Goal: Information Seeking & Learning: Learn about a topic

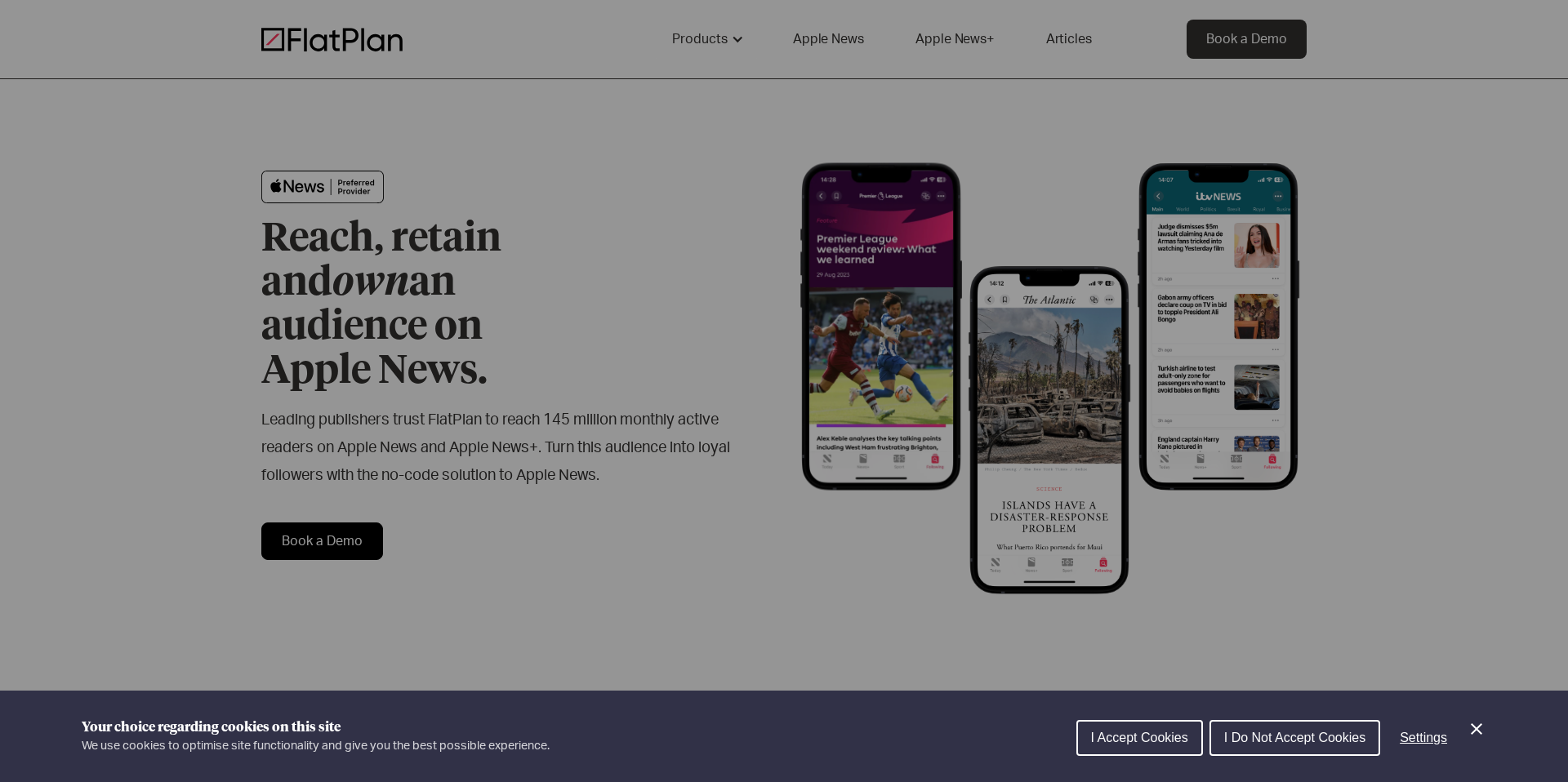
click at [1095, 738] on span "I Accept Cookies" at bounding box center [1140, 737] width 97 height 14
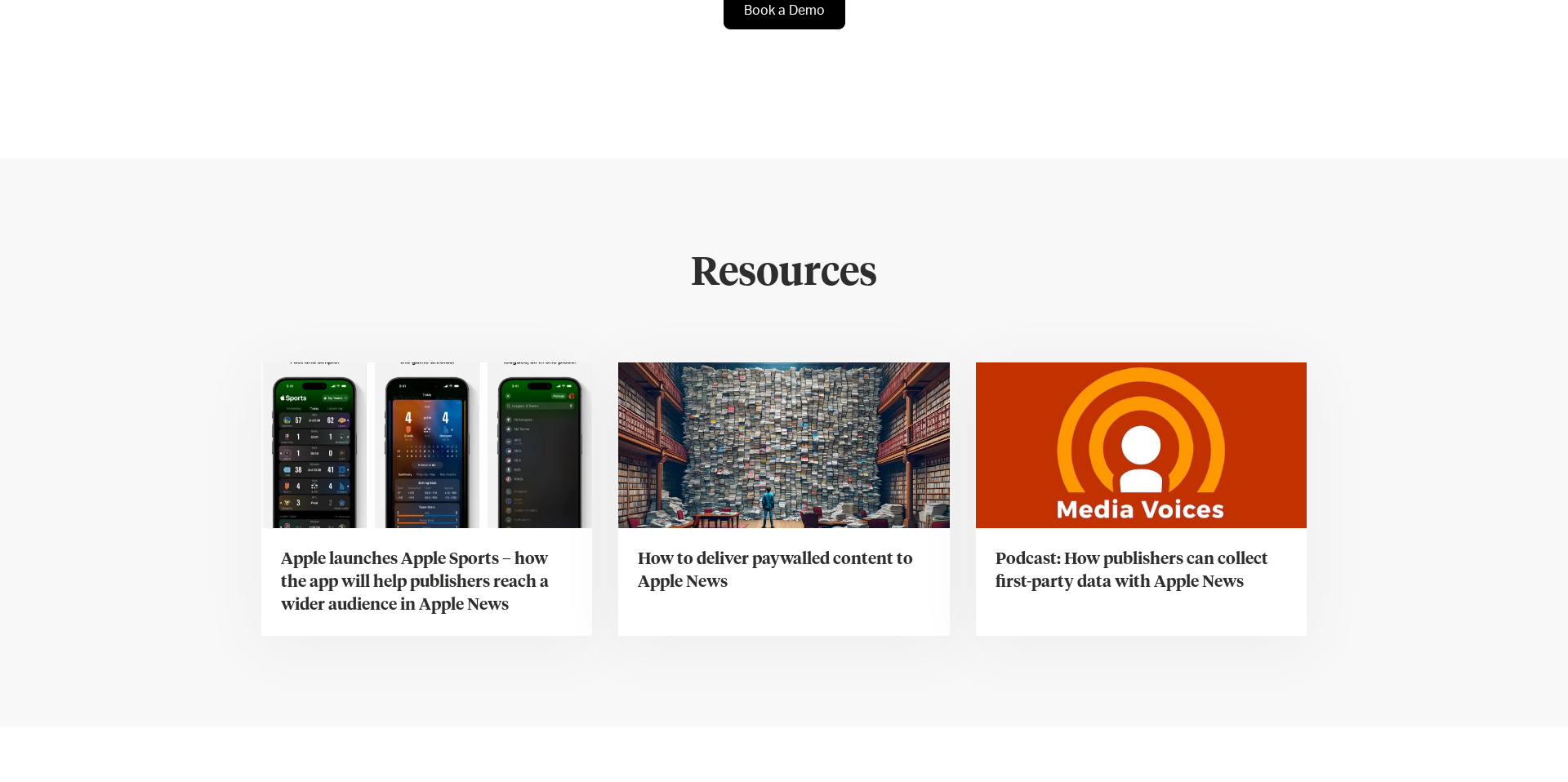
scroll to position [5974, 0]
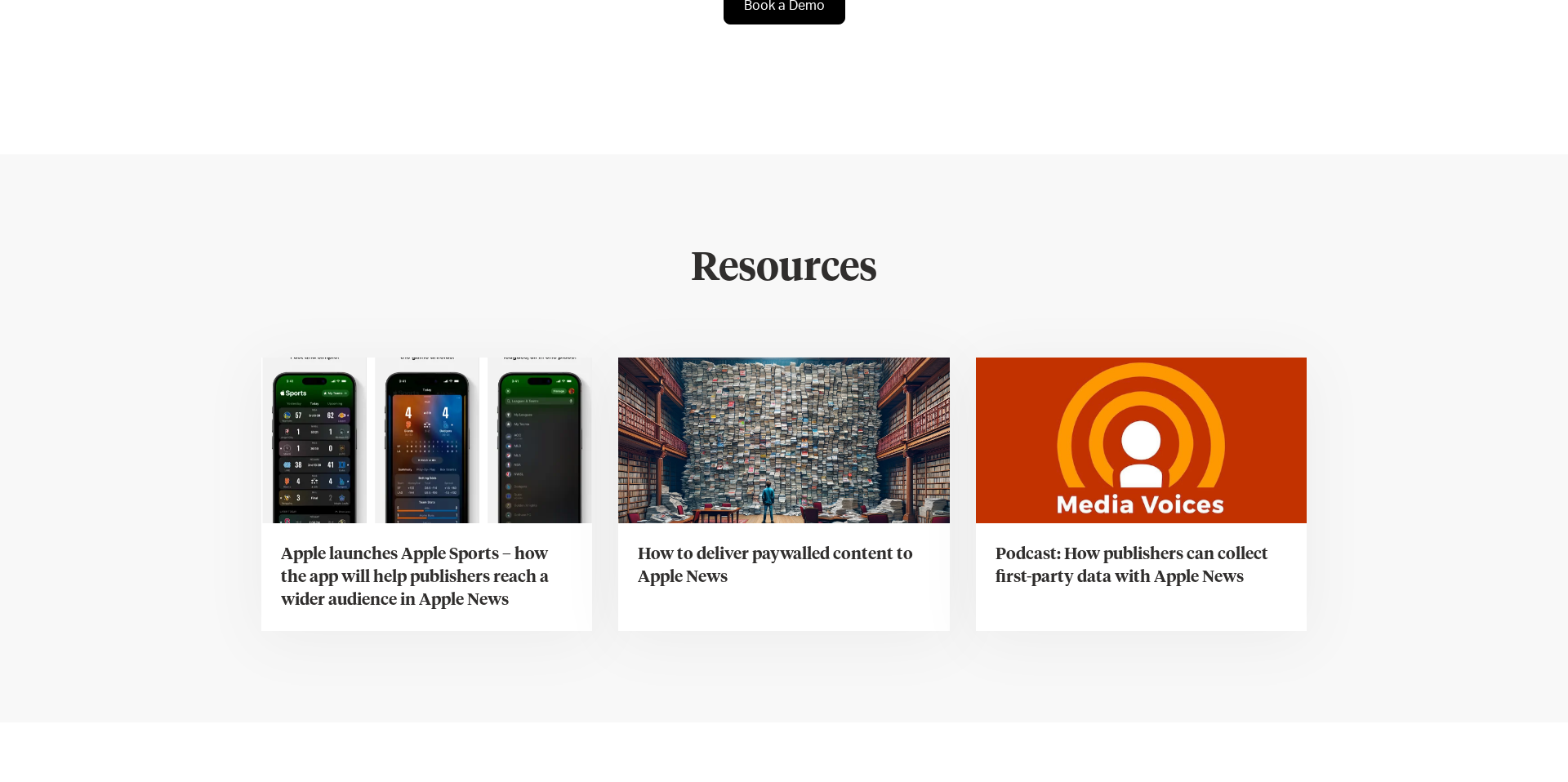
click at [1109, 543] on h3 "Podcast: How publishers can collect first-party data with Apple News" at bounding box center [1141, 566] width 292 height 46
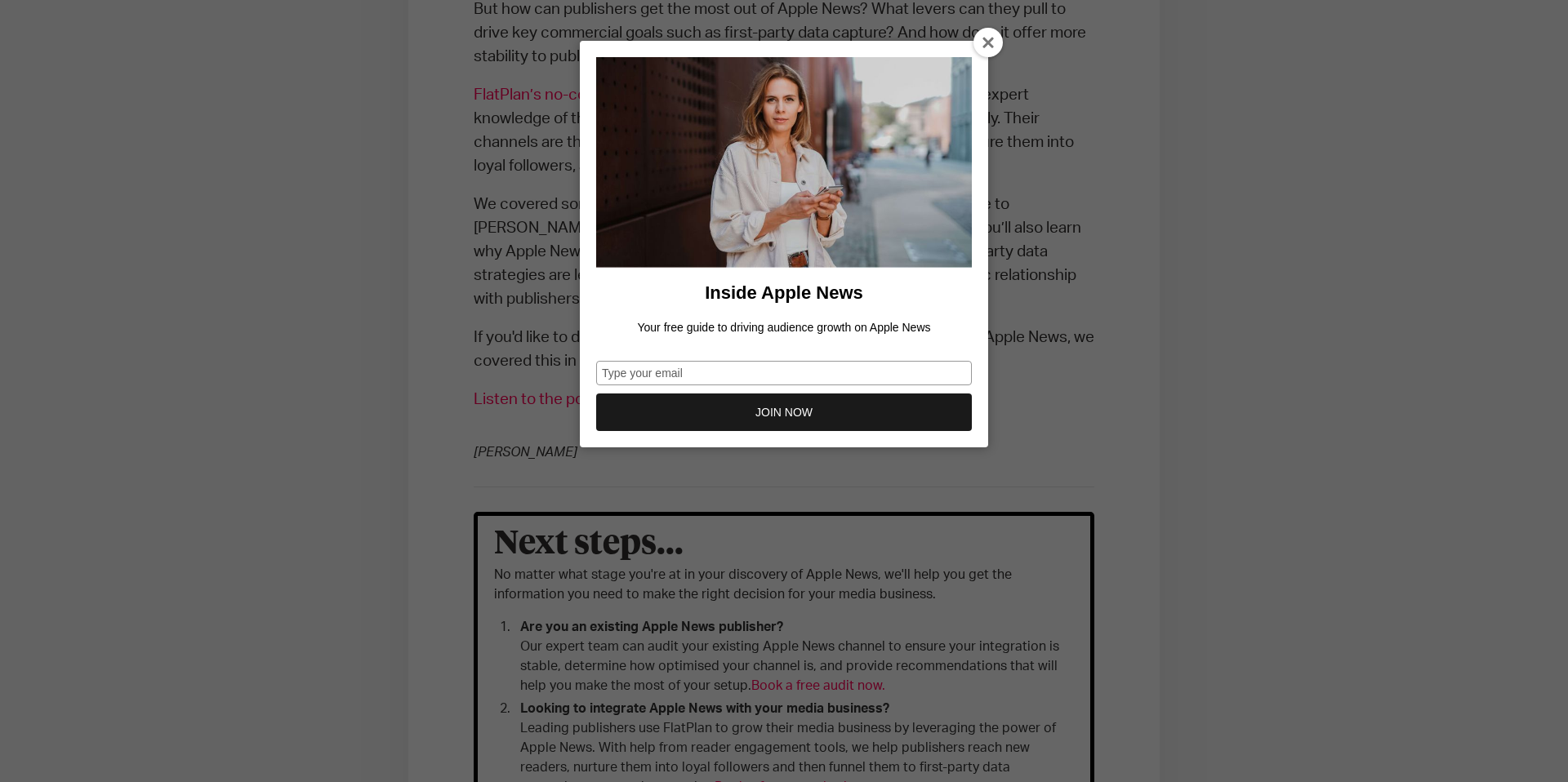
scroll to position [883, 0]
click at [691, 375] on input "Type your email" at bounding box center [784, 373] width 375 height 25
type input "[EMAIL_ADDRESS][PERSON_NAME][DOMAIN_NAME]"
click at [717, 415] on button "JOIN NOW" at bounding box center [784, 412] width 375 height 38
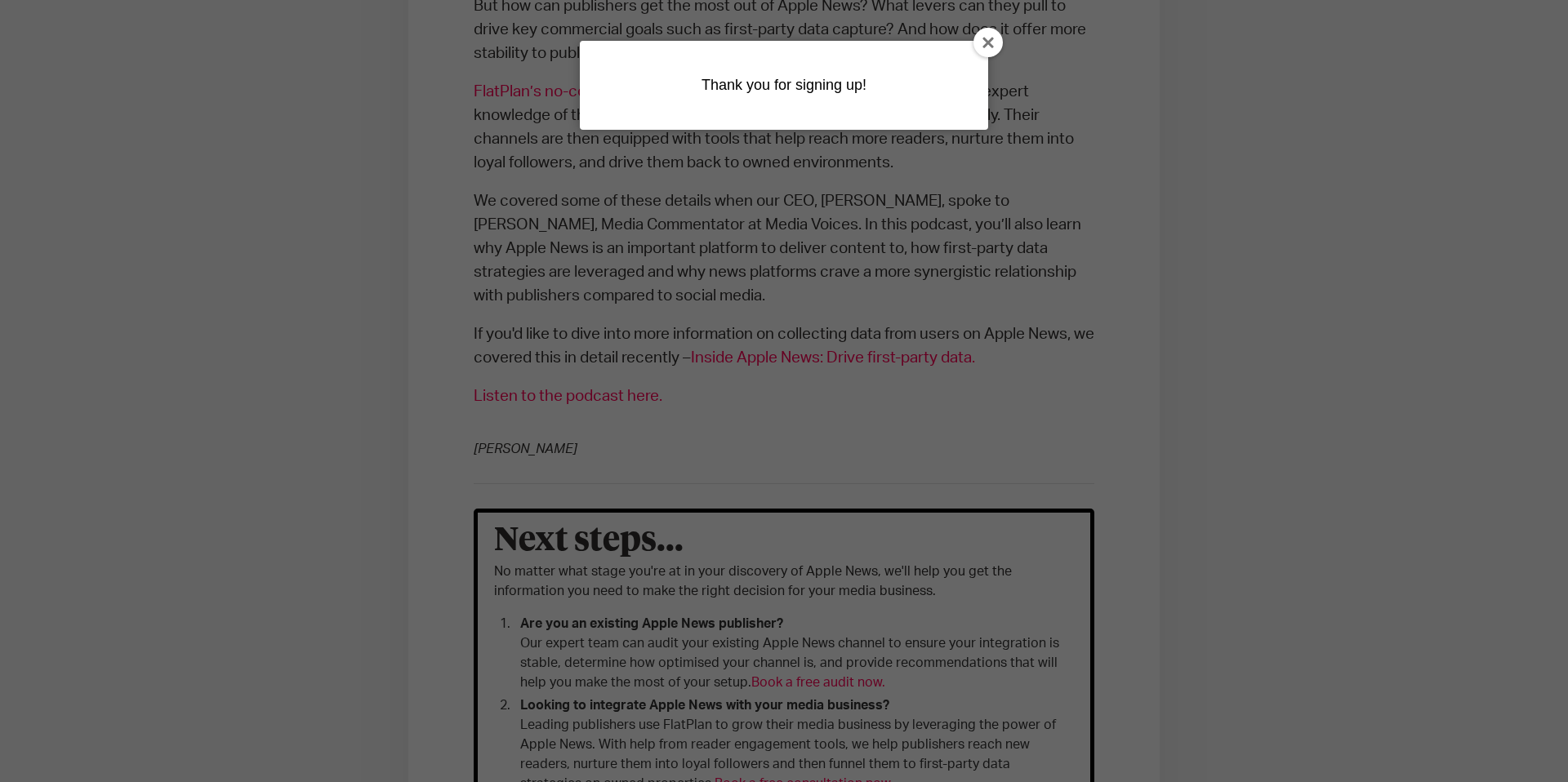
click at [993, 44] on icon at bounding box center [989, 43] width 13 height 13
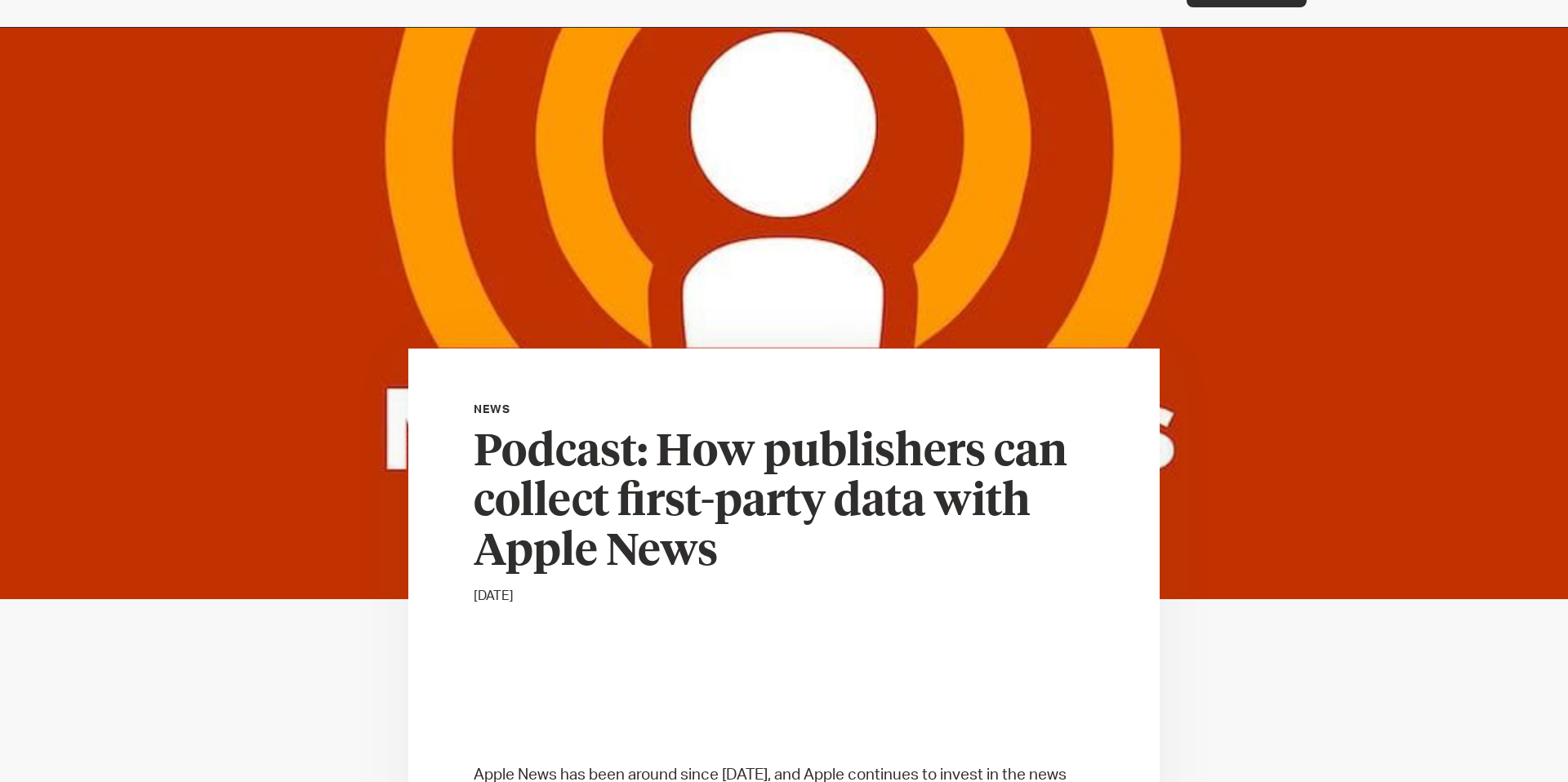
scroll to position [0, 0]
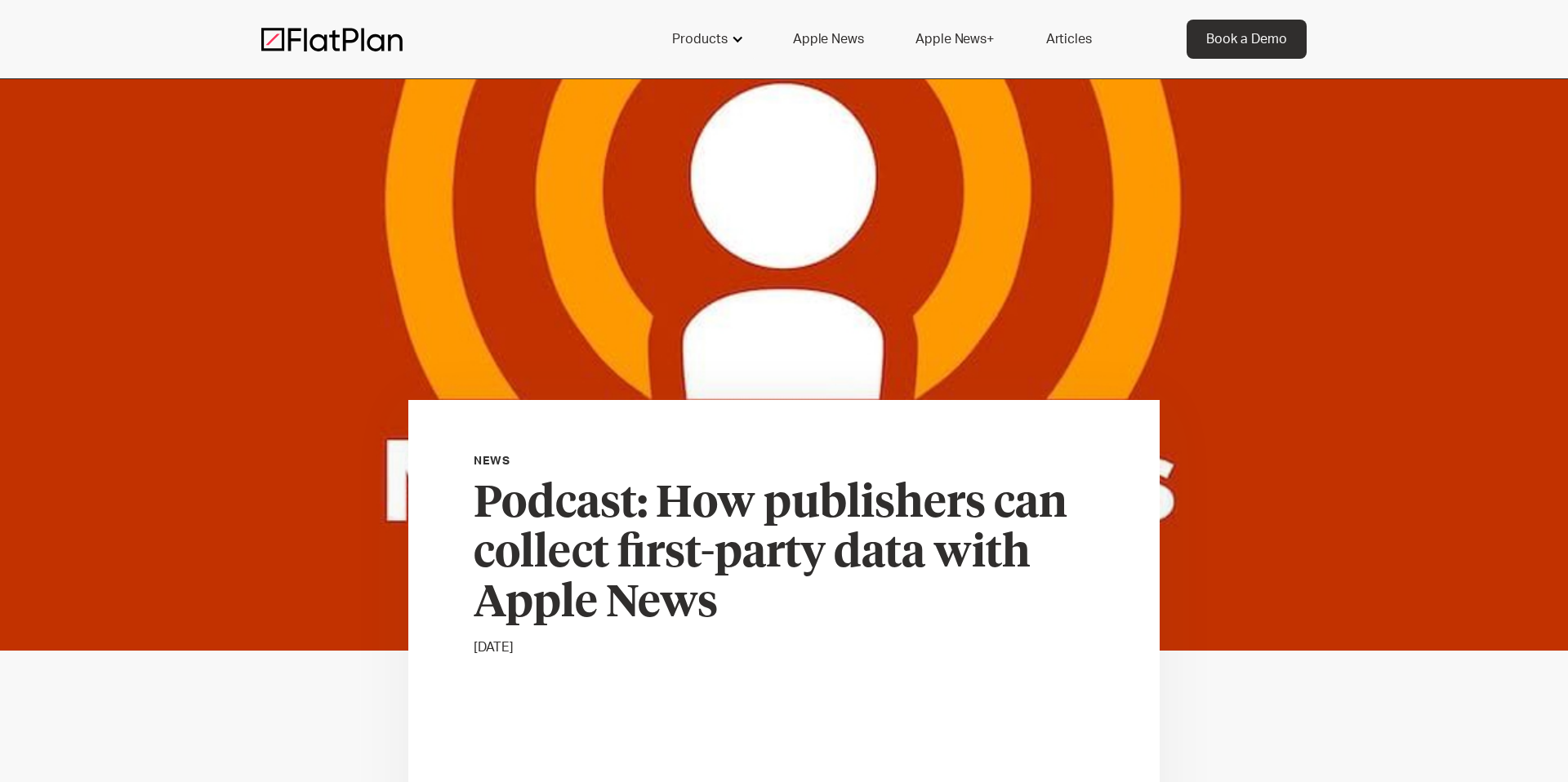
click at [740, 40] on div at bounding box center [737, 39] width 13 height 13
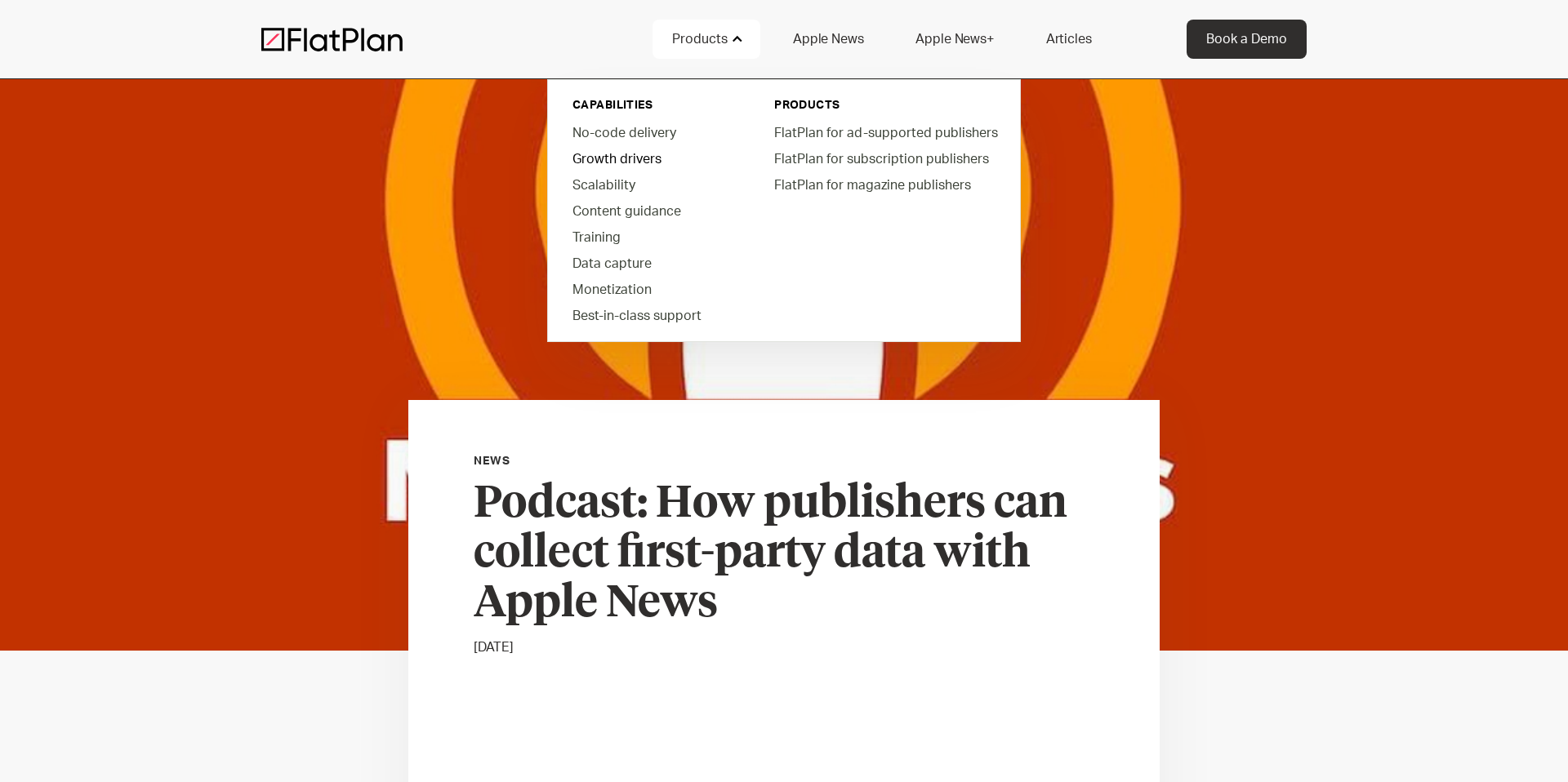
click at [623, 160] on link "Growth drivers" at bounding box center [652, 158] width 185 height 26
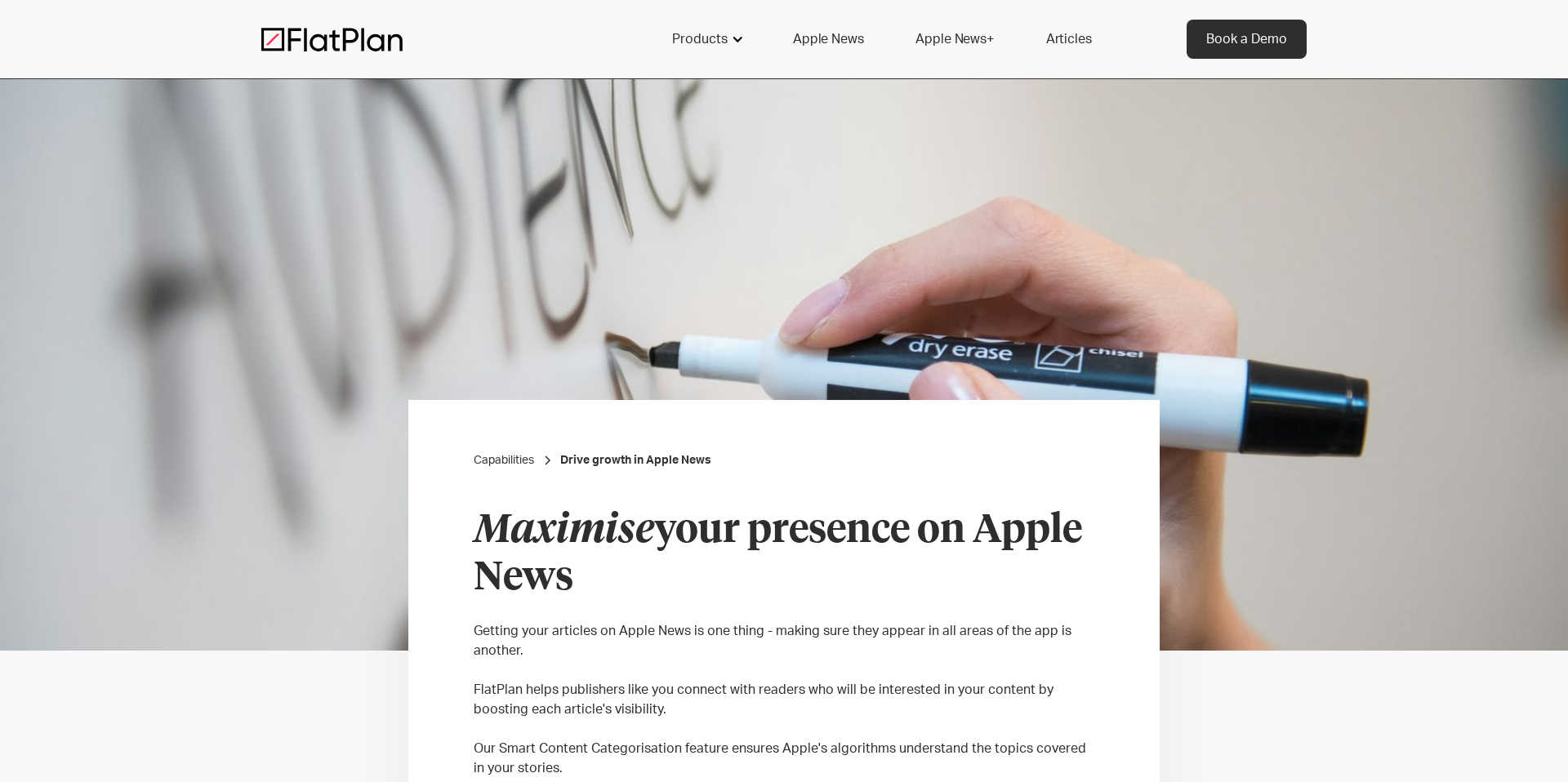
click at [741, 44] on div at bounding box center [737, 39] width 13 height 13
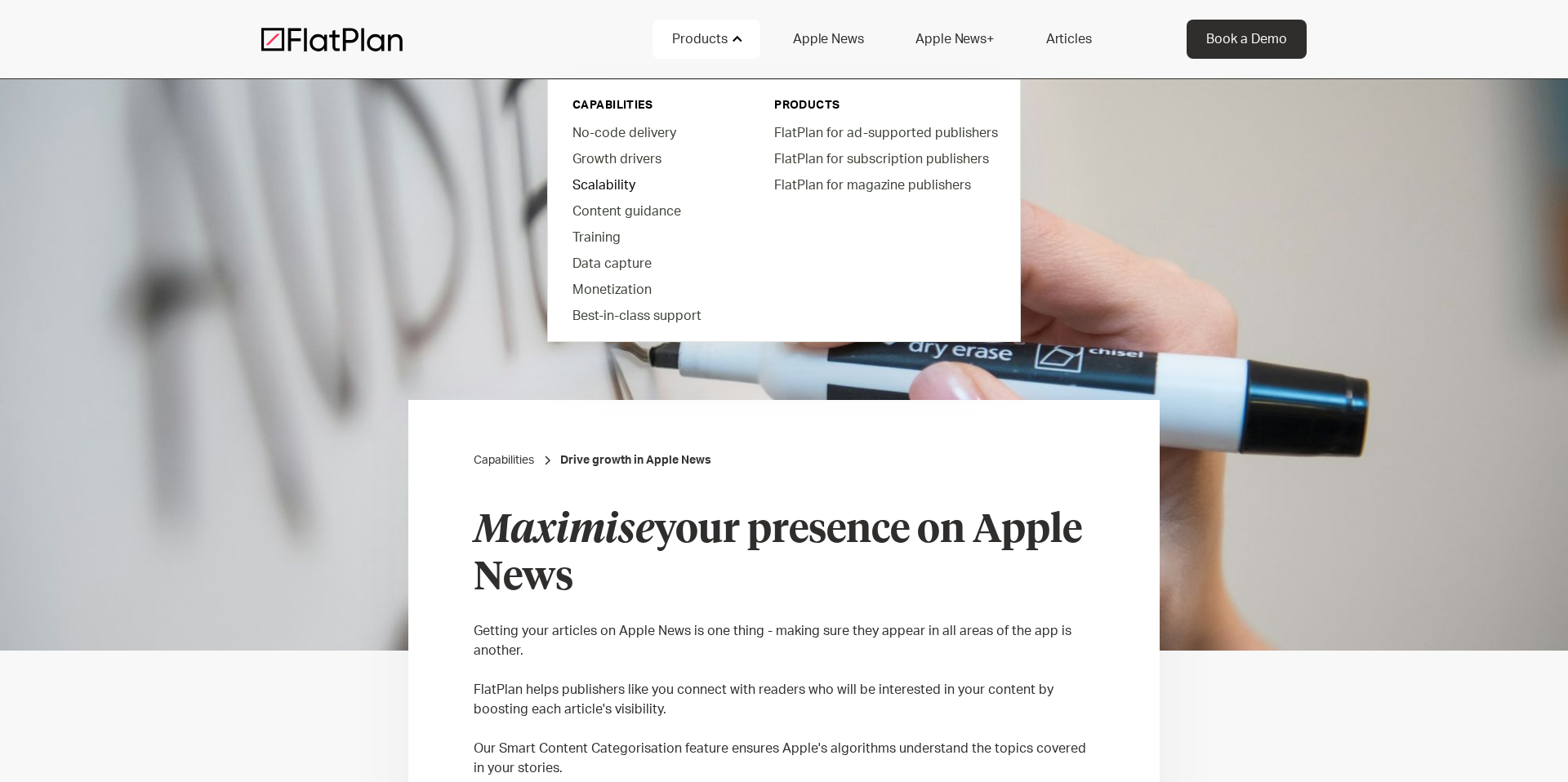
click at [613, 188] on link "Scalability" at bounding box center [652, 184] width 185 height 26
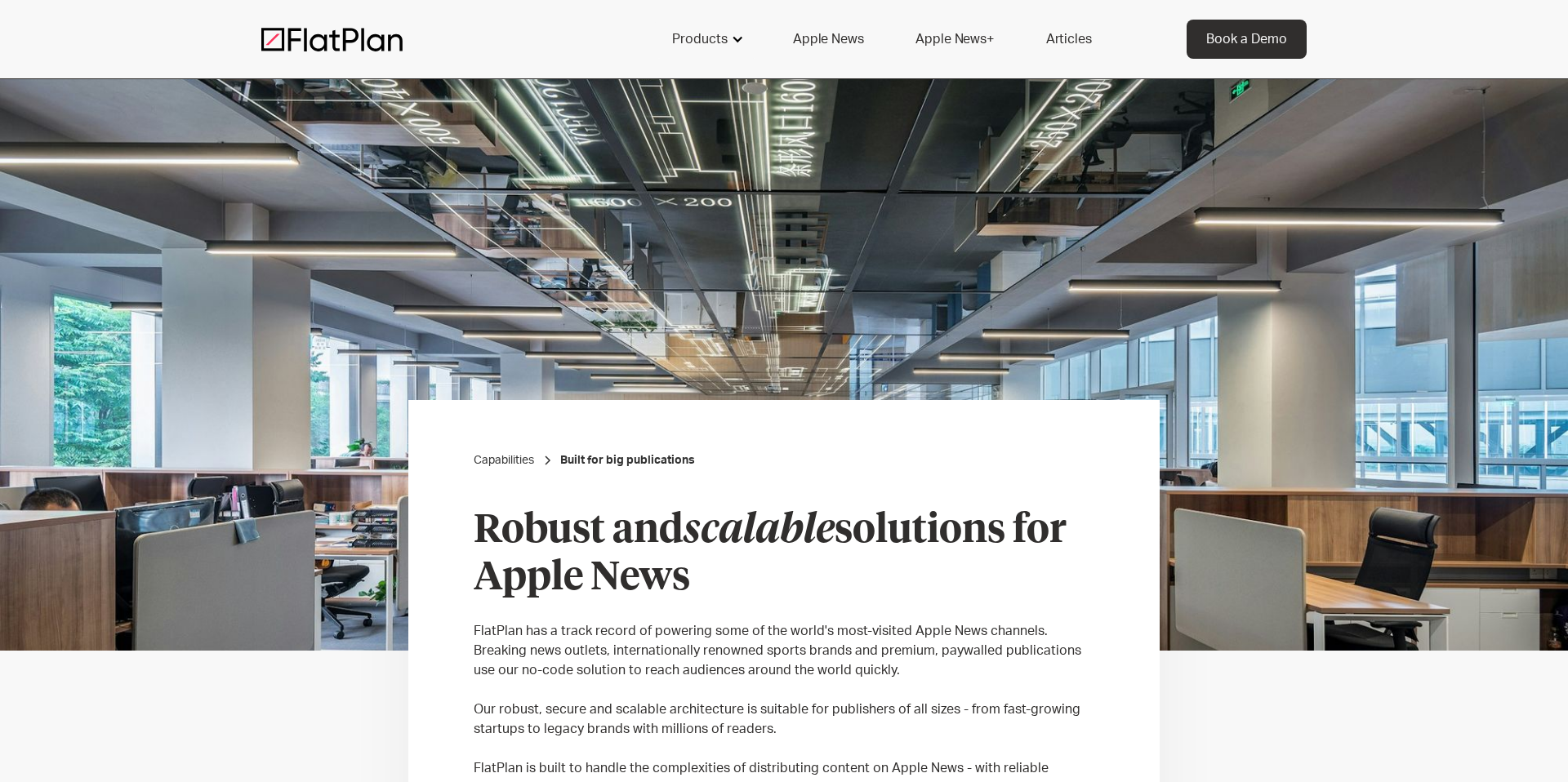
click at [728, 36] on div "Products" at bounding box center [699, 39] width 56 height 19
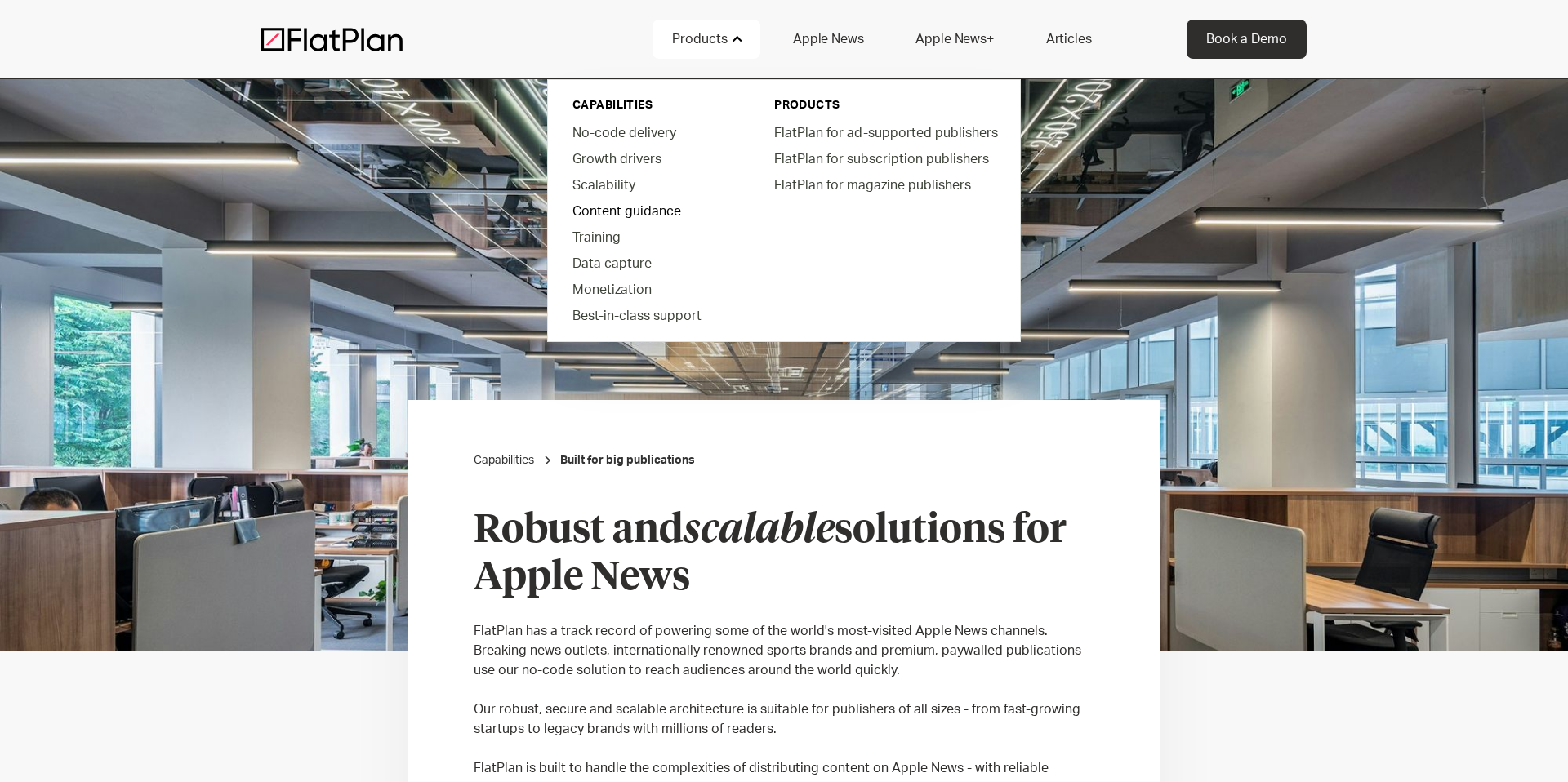
click at [600, 213] on link "Content guidance" at bounding box center [652, 210] width 185 height 26
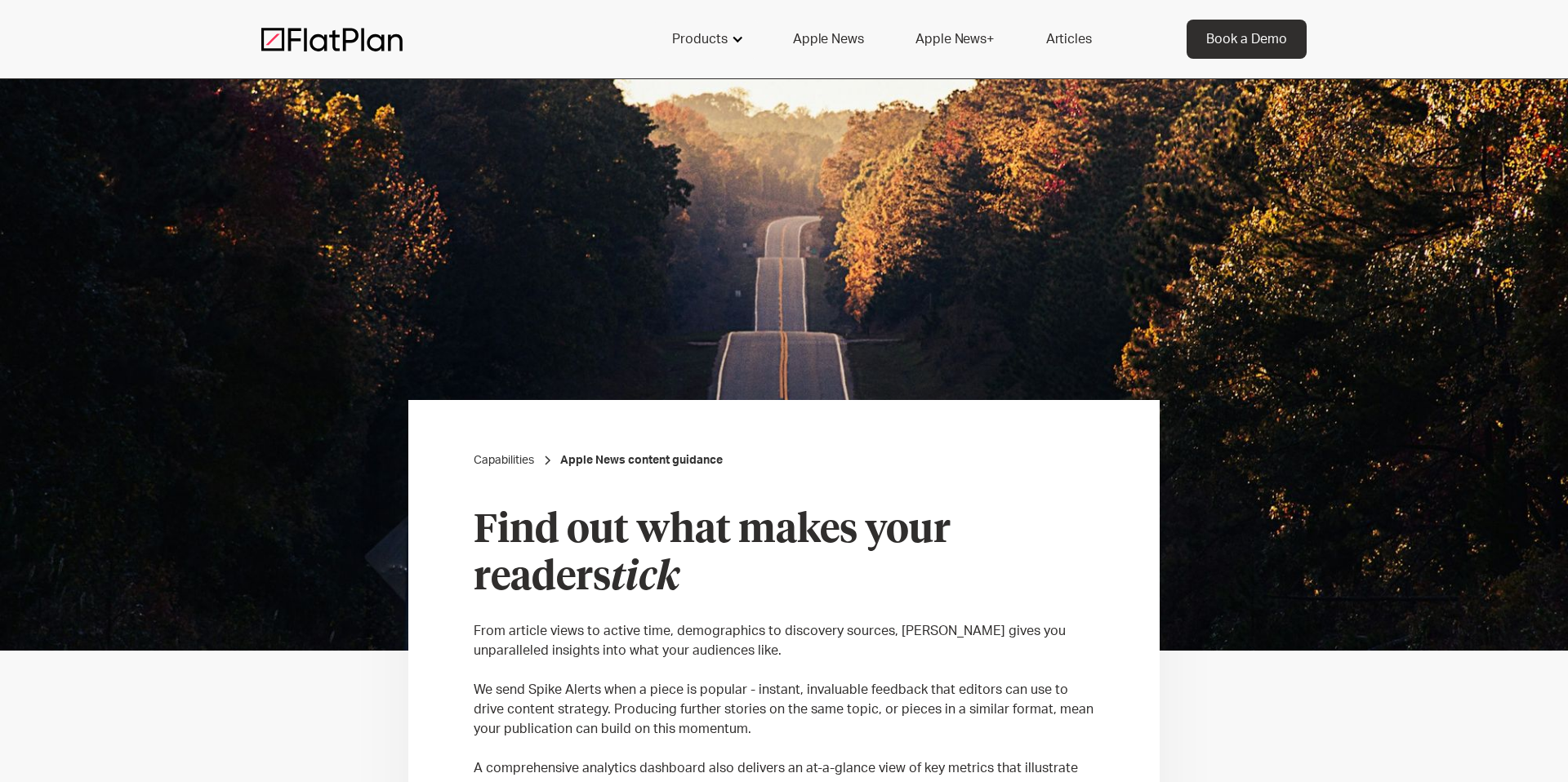
click at [737, 42] on div at bounding box center [737, 39] width 13 height 13
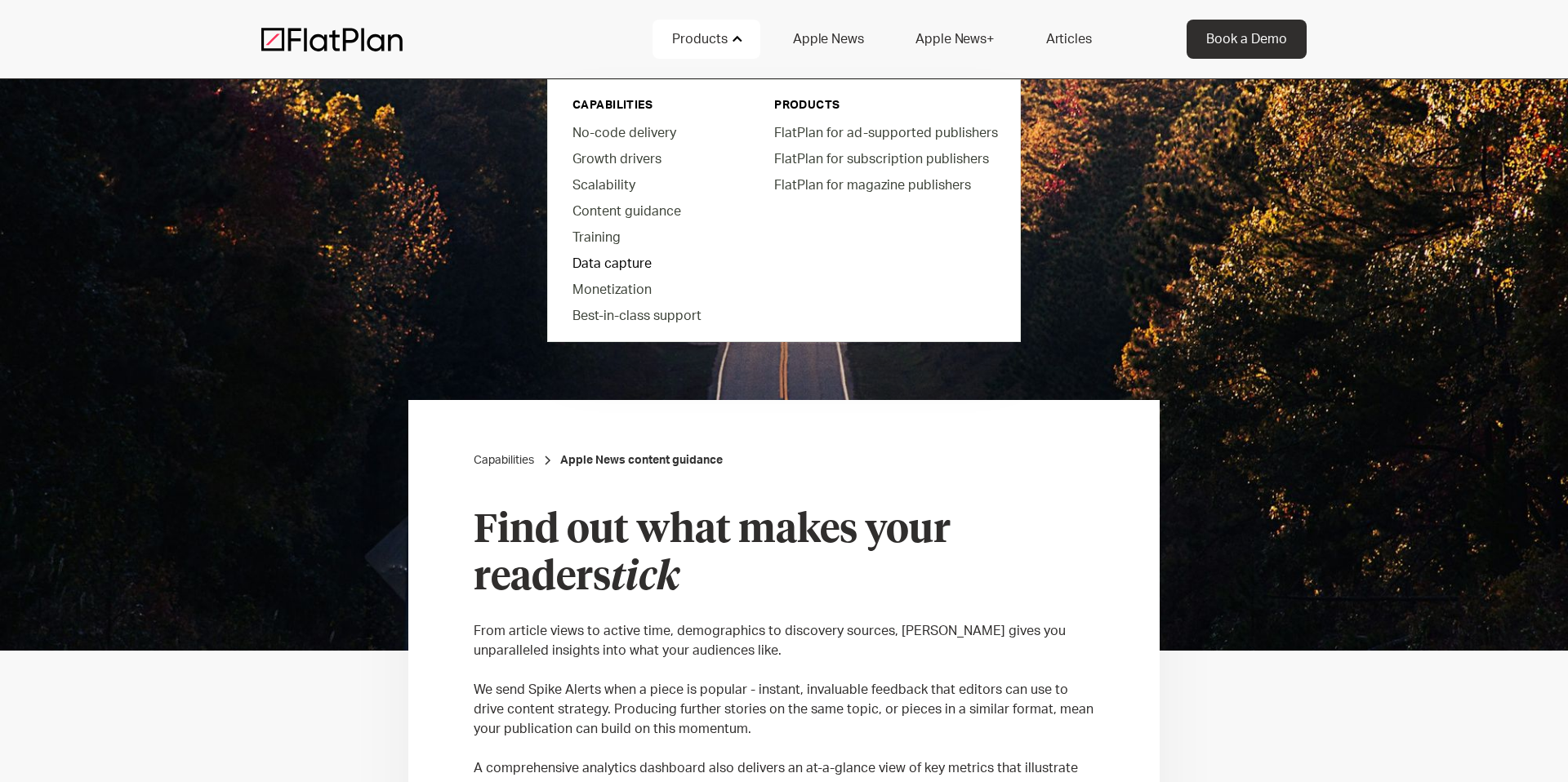
click at [615, 263] on link "Data capture" at bounding box center [652, 263] width 185 height 26
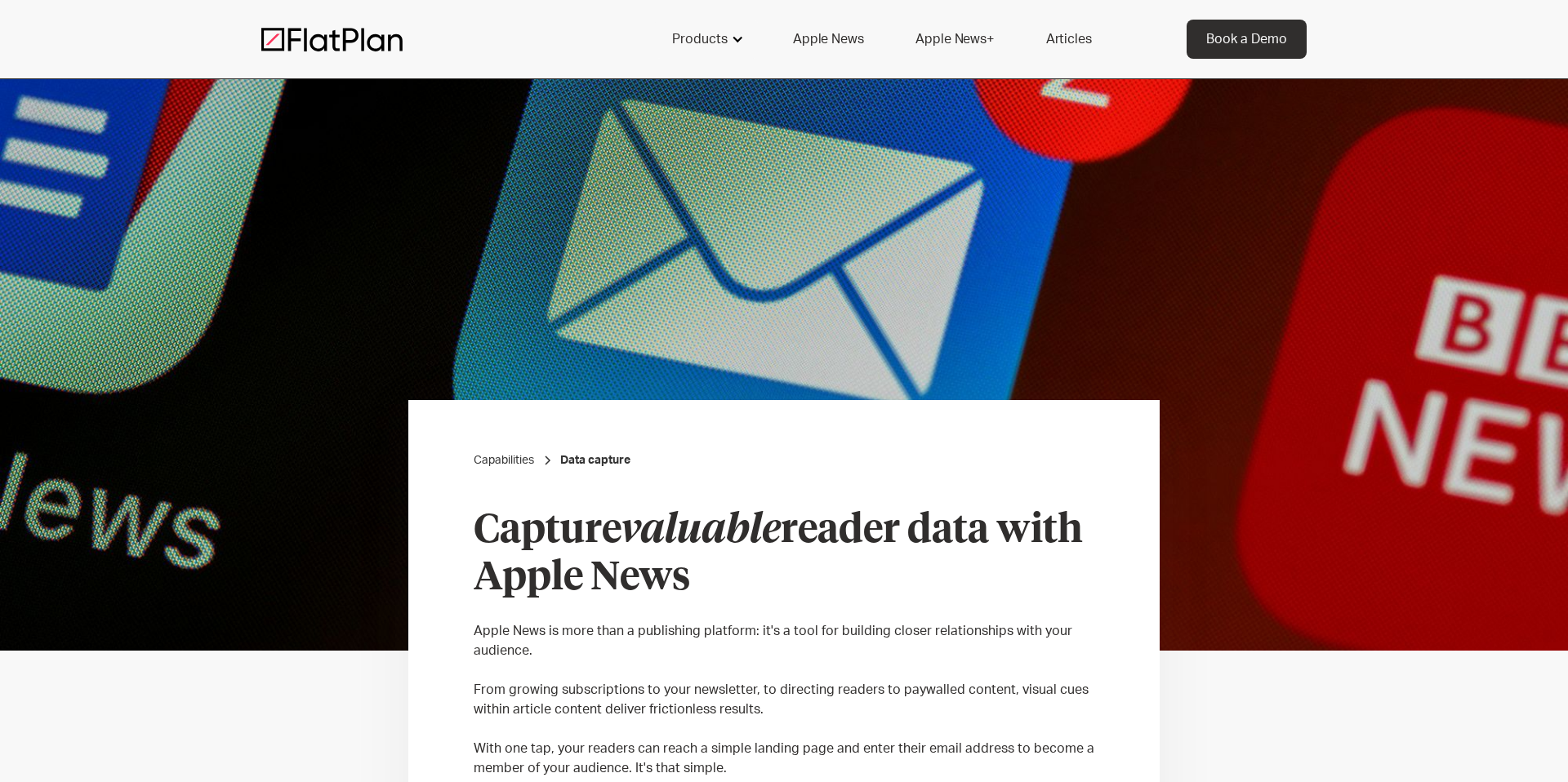
click at [750, 39] on div "Products" at bounding box center [706, 39] width 107 height 39
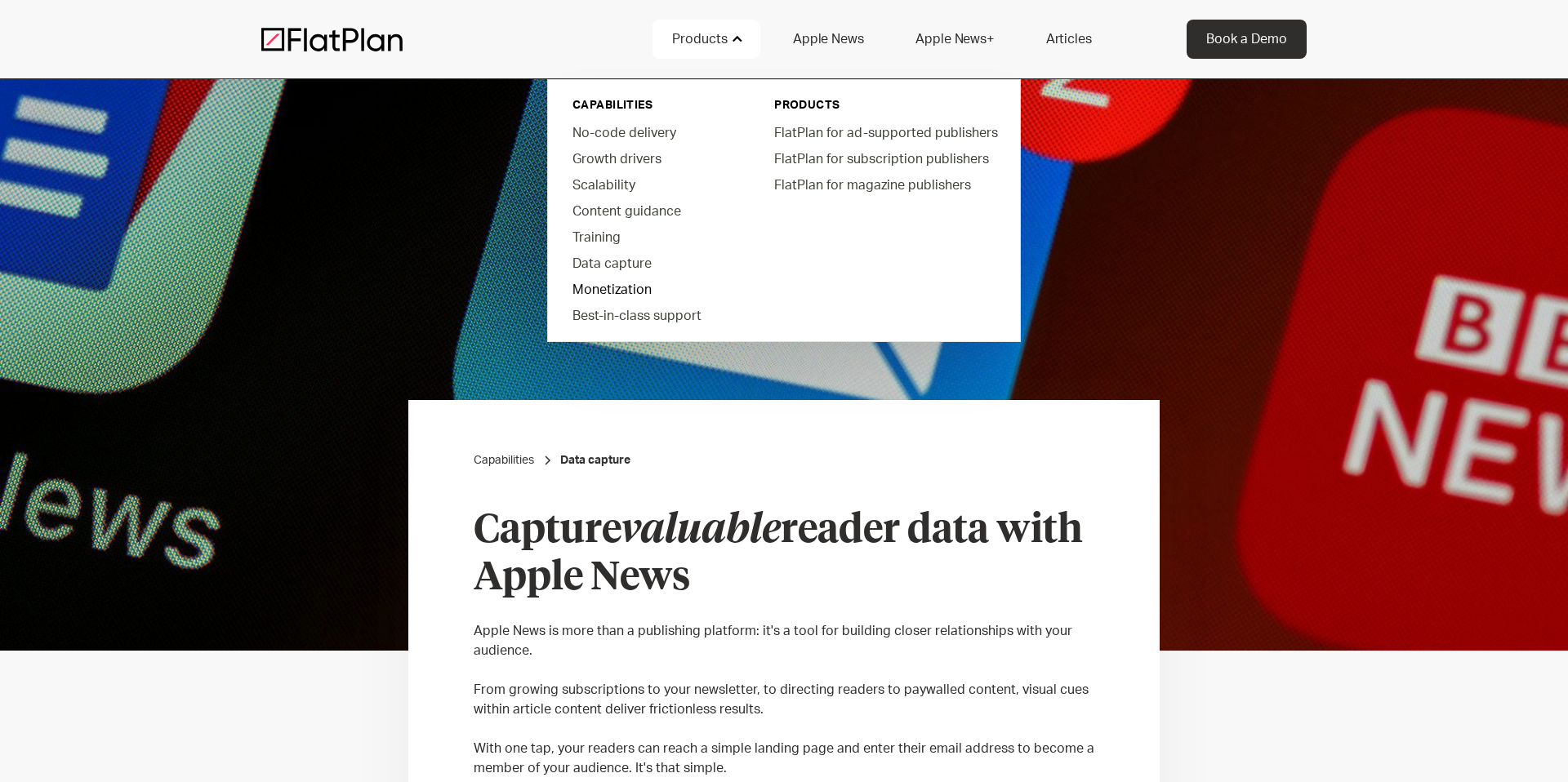
click at [606, 285] on link "Monetization" at bounding box center [652, 289] width 185 height 26
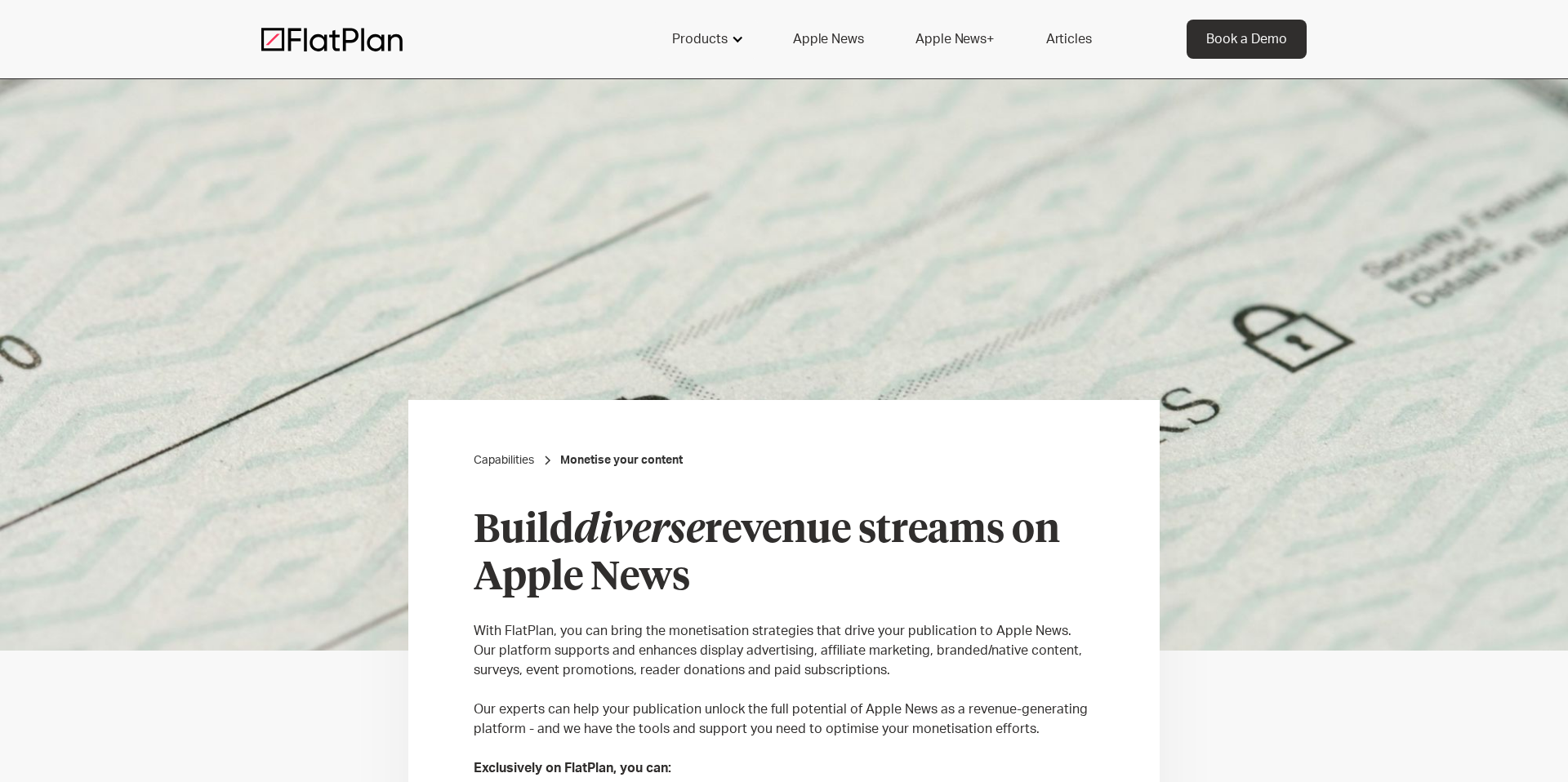
click at [728, 42] on div "Products" at bounding box center [706, 39] width 107 height 39
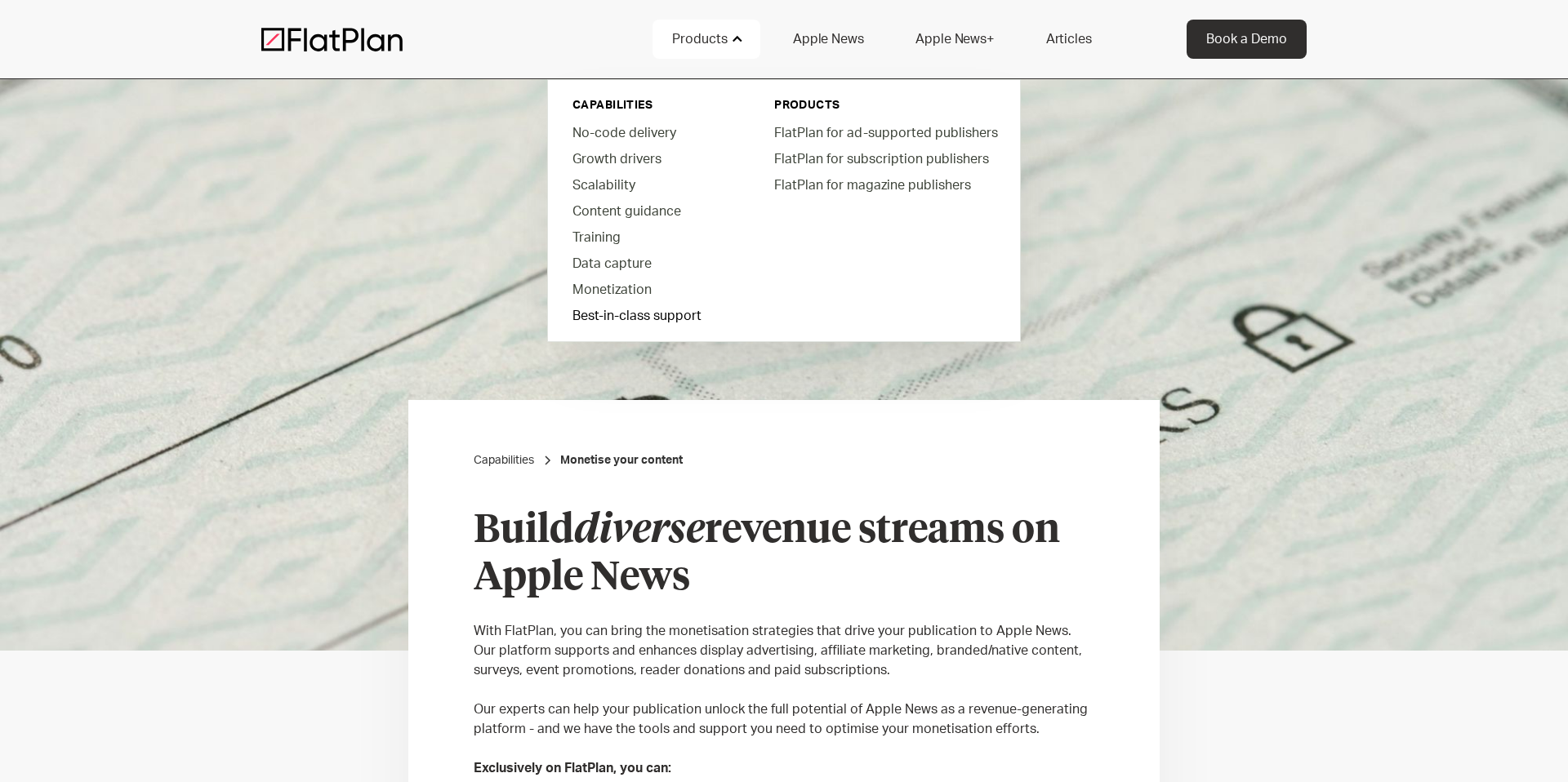
click at [605, 318] on link "Best-in-class support" at bounding box center [652, 315] width 185 height 26
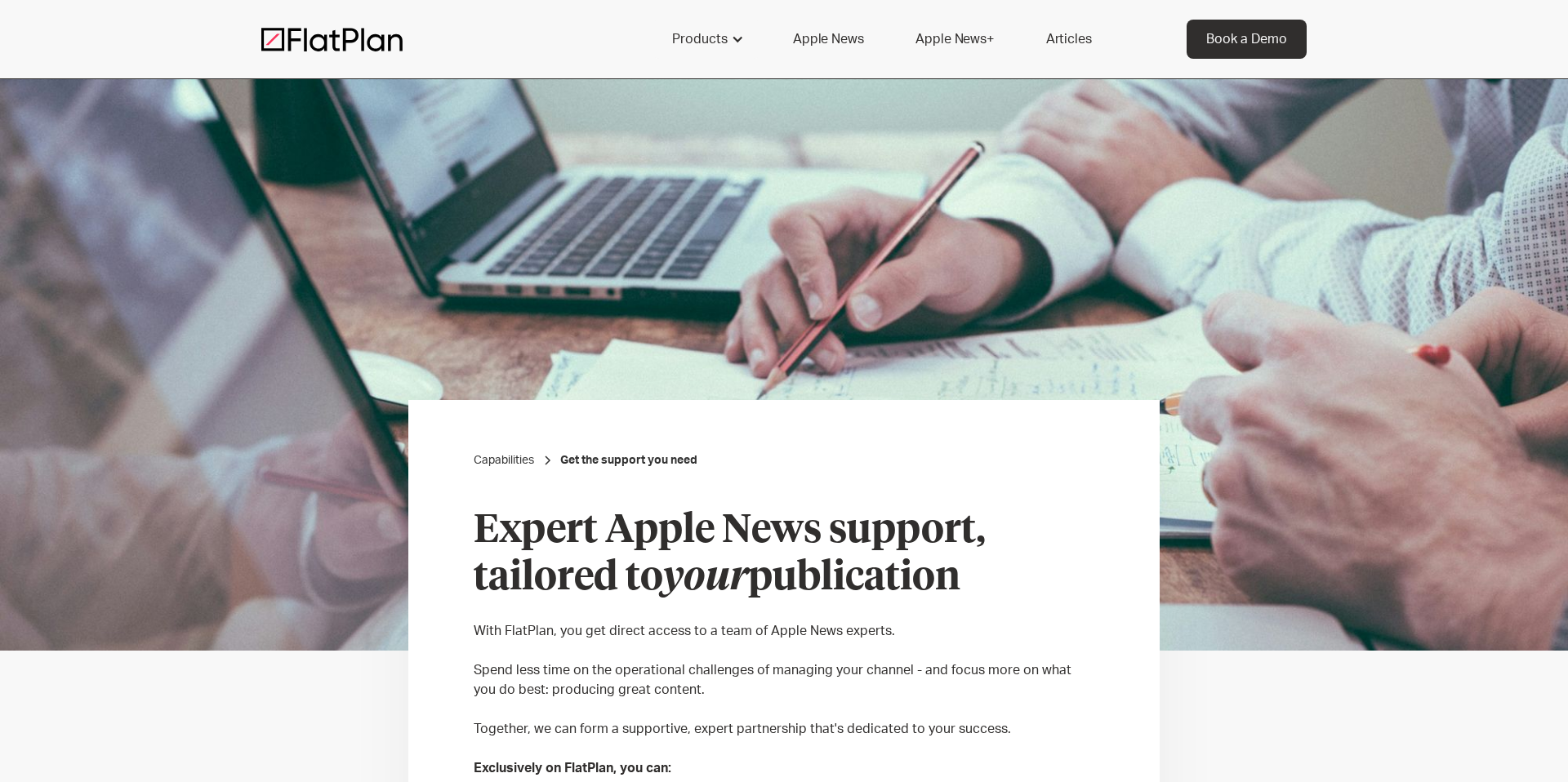
click at [845, 38] on link "Apple News" at bounding box center [828, 39] width 109 height 39
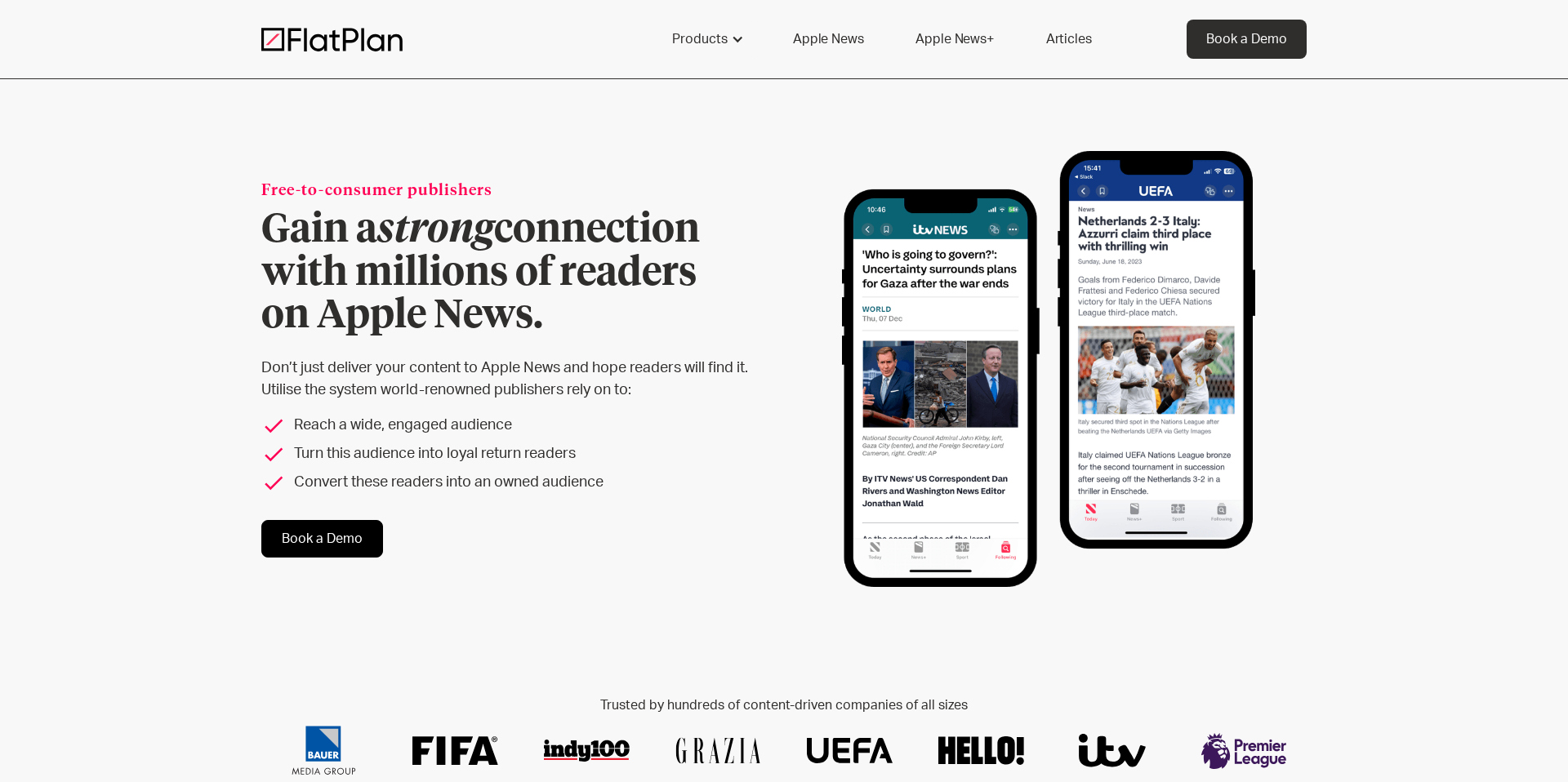
click at [940, 33] on link "Apple News+" at bounding box center [953, 39] width 117 height 39
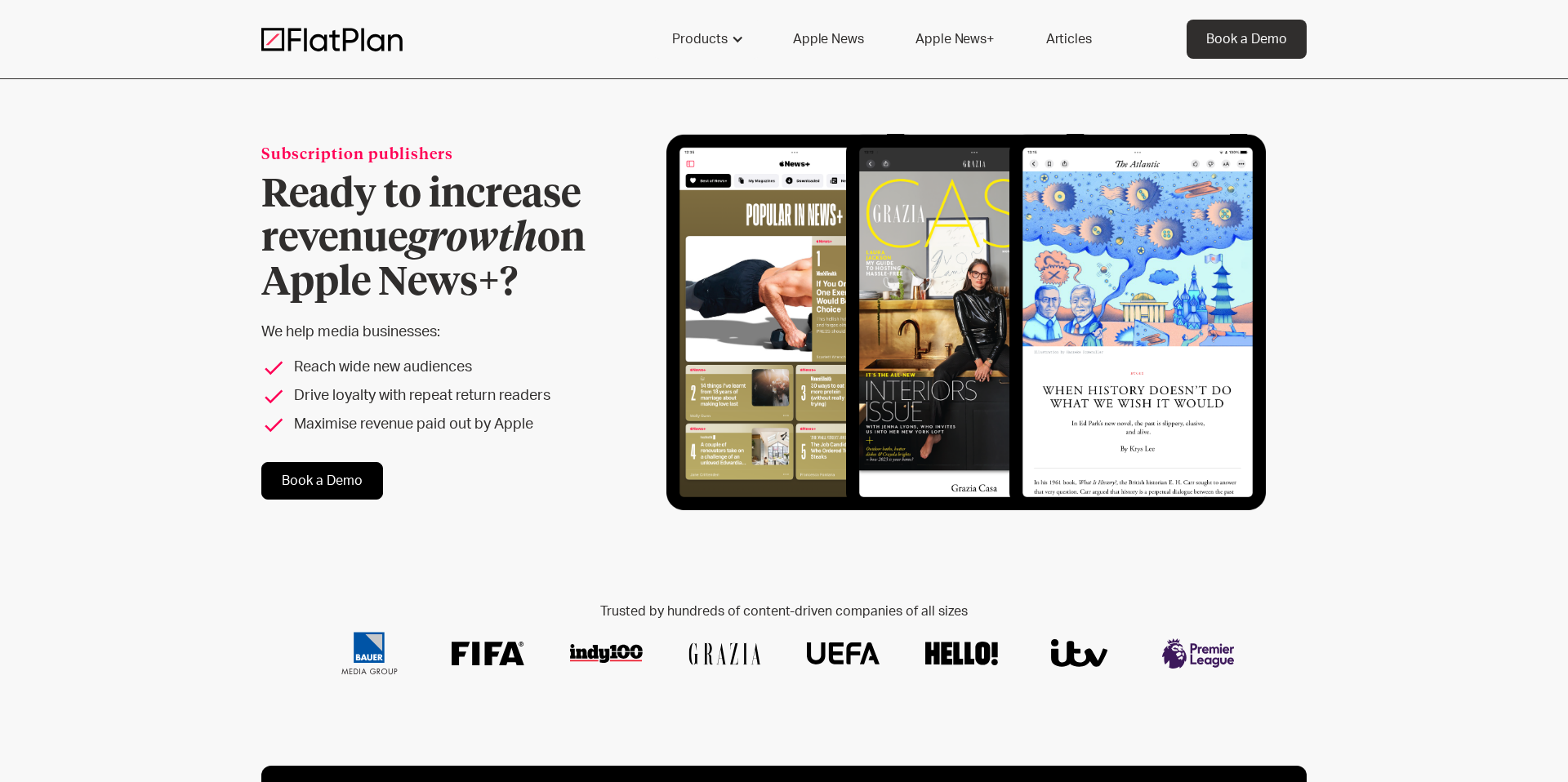
click at [360, 39] on img at bounding box center [332, 39] width 141 height 25
